Goal: Navigation & Orientation: Find specific page/section

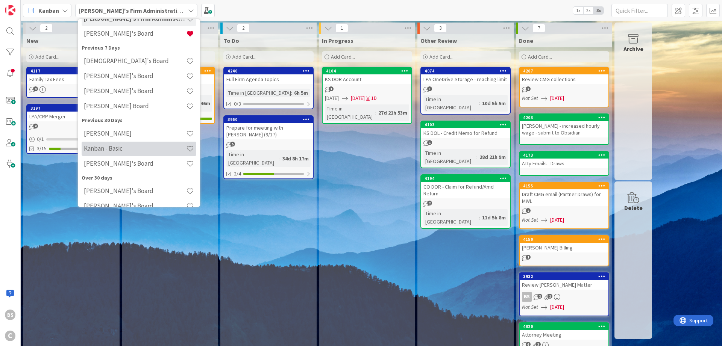
scroll to position [97, 0]
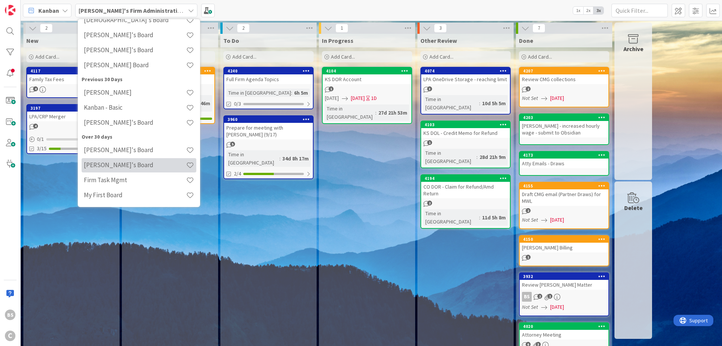
click at [129, 165] on h4 "[PERSON_NAME]'s Board" at bounding box center [135, 165] width 102 height 8
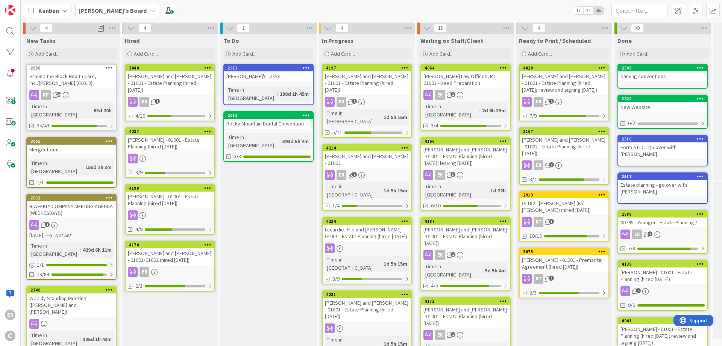
click at [111, 11] on b "[PERSON_NAME]'s Board" at bounding box center [113, 11] width 68 height 8
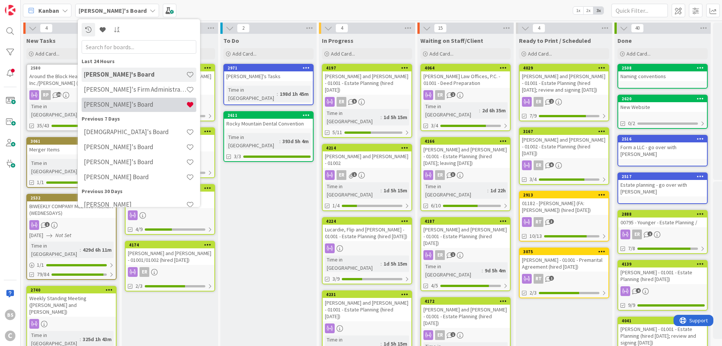
click at [109, 102] on h4 "[PERSON_NAME]'s Board" at bounding box center [135, 105] width 102 height 8
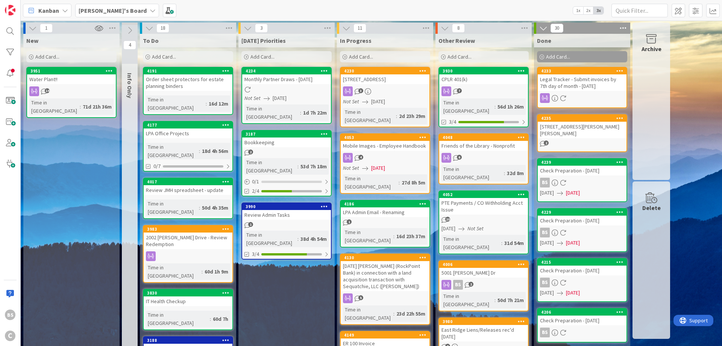
click at [100, 9] on b "[PERSON_NAME]'s Board" at bounding box center [113, 11] width 68 height 8
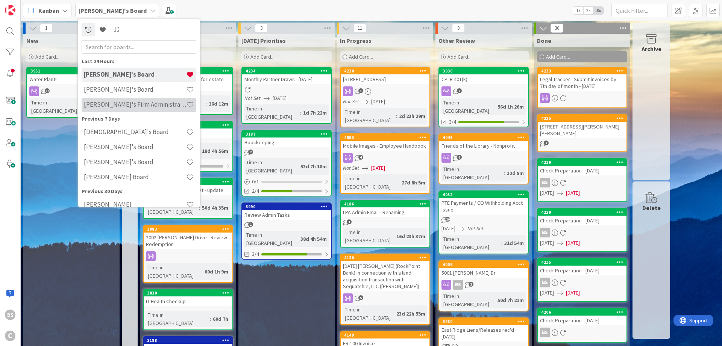
click at [102, 103] on h4 "[PERSON_NAME]'s Firm Administration Board" at bounding box center [135, 105] width 102 height 8
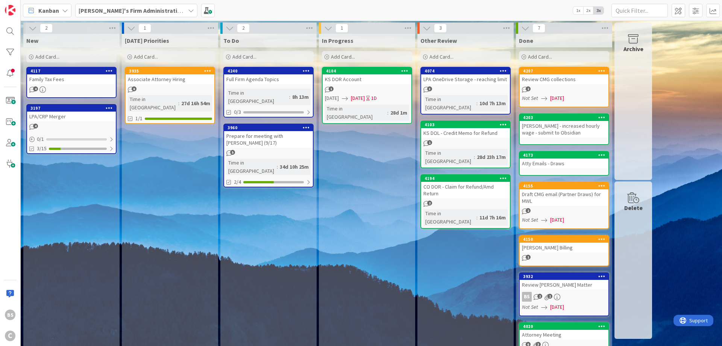
click at [103, 8] on b "[PERSON_NAME]'s Firm Administration Board" at bounding box center [140, 11] width 123 height 8
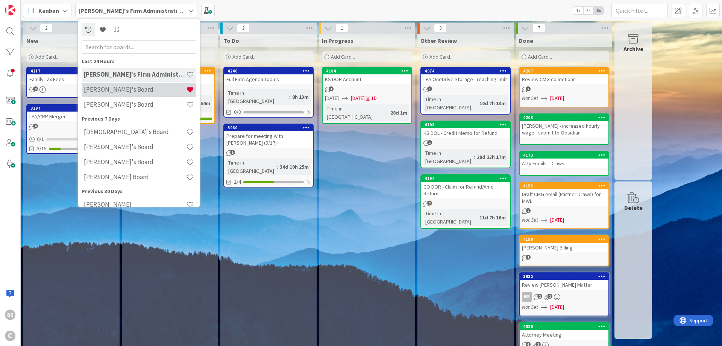
click at [111, 90] on h4 "[PERSON_NAME]'s Board" at bounding box center [135, 90] width 102 height 8
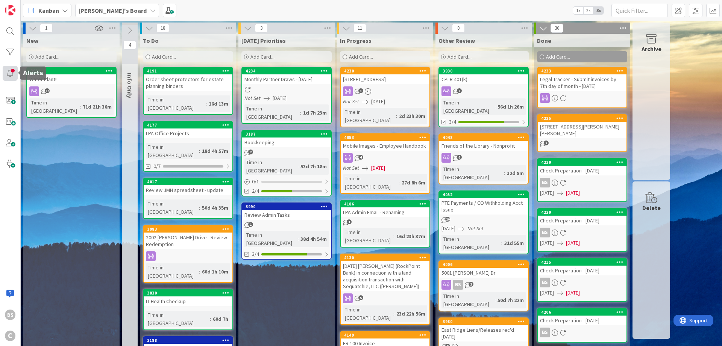
click at [7, 73] on div at bounding box center [10, 73] width 15 height 15
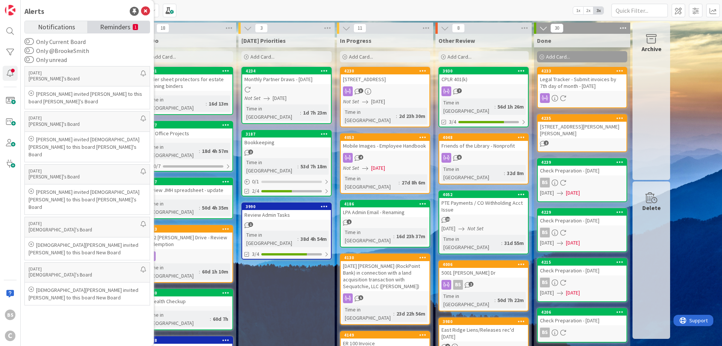
click at [103, 32] on link "Reminders 1" at bounding box center [118, 27] width 62 height 12
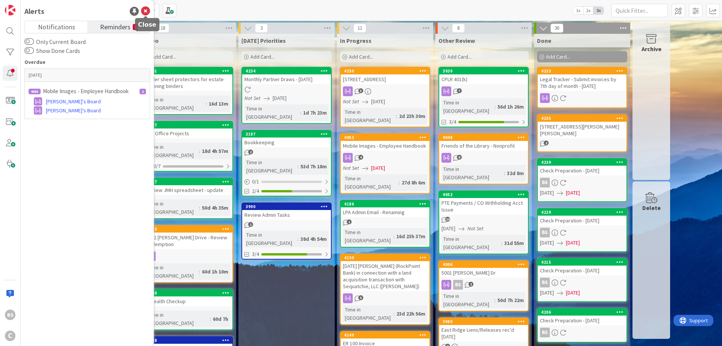
click at [145, 12] on icon at bounding box center [145, 11] width 9 height 9
